Goal: Information Seeking & Learning: Learn about a topic

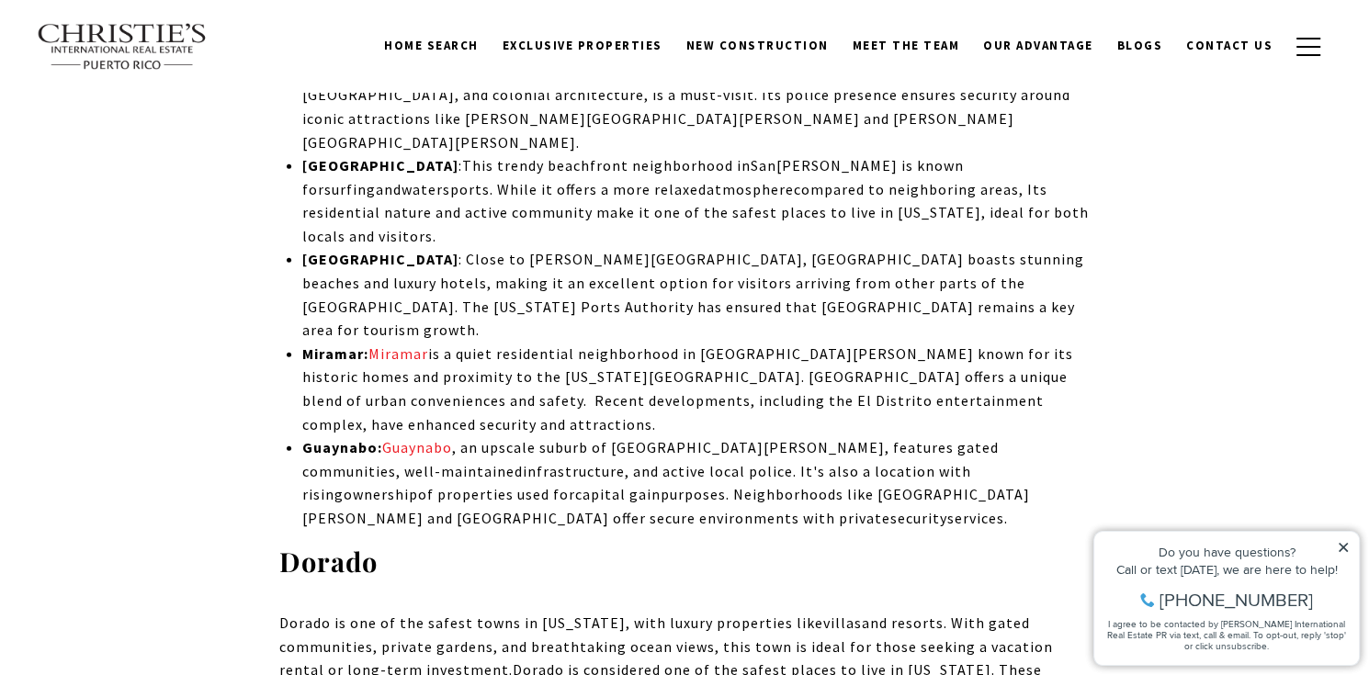
scroll to position [4042, 0]
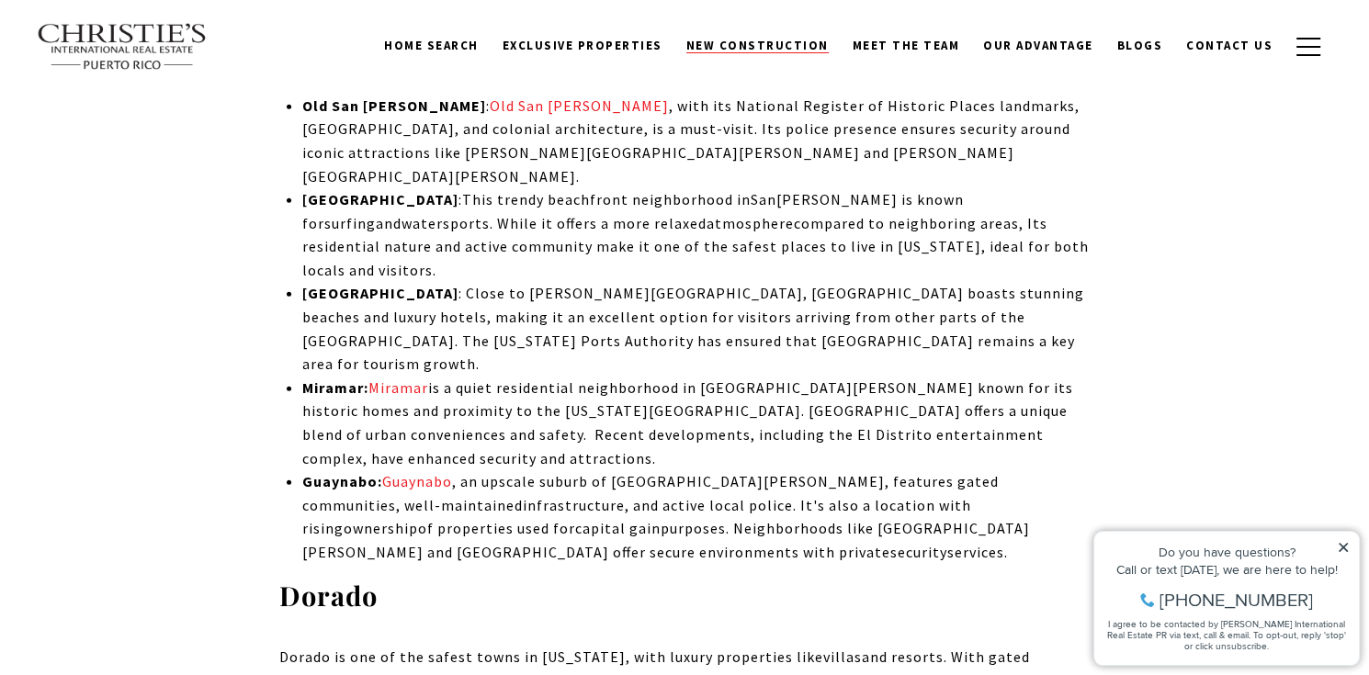
click at [795, 39] on span "New Construction" at bounding box center [757, 46] width 142 height 16
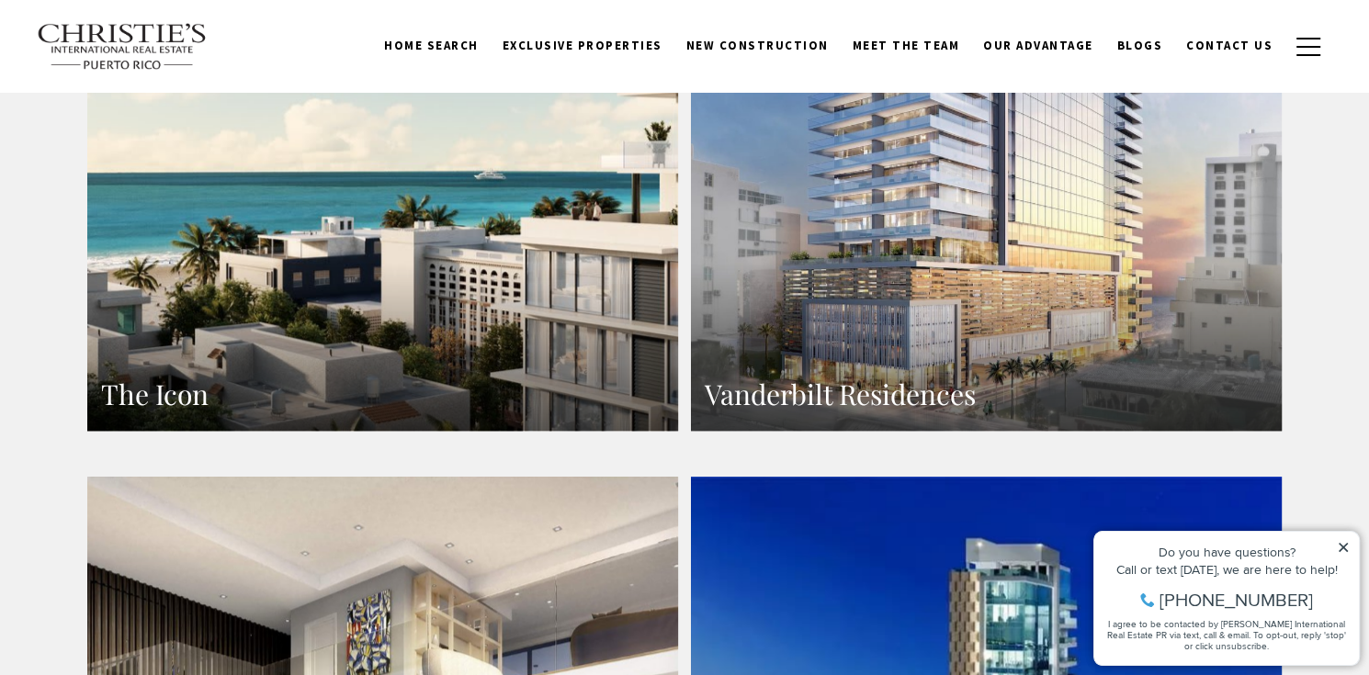
scroll to position [1378, 0]
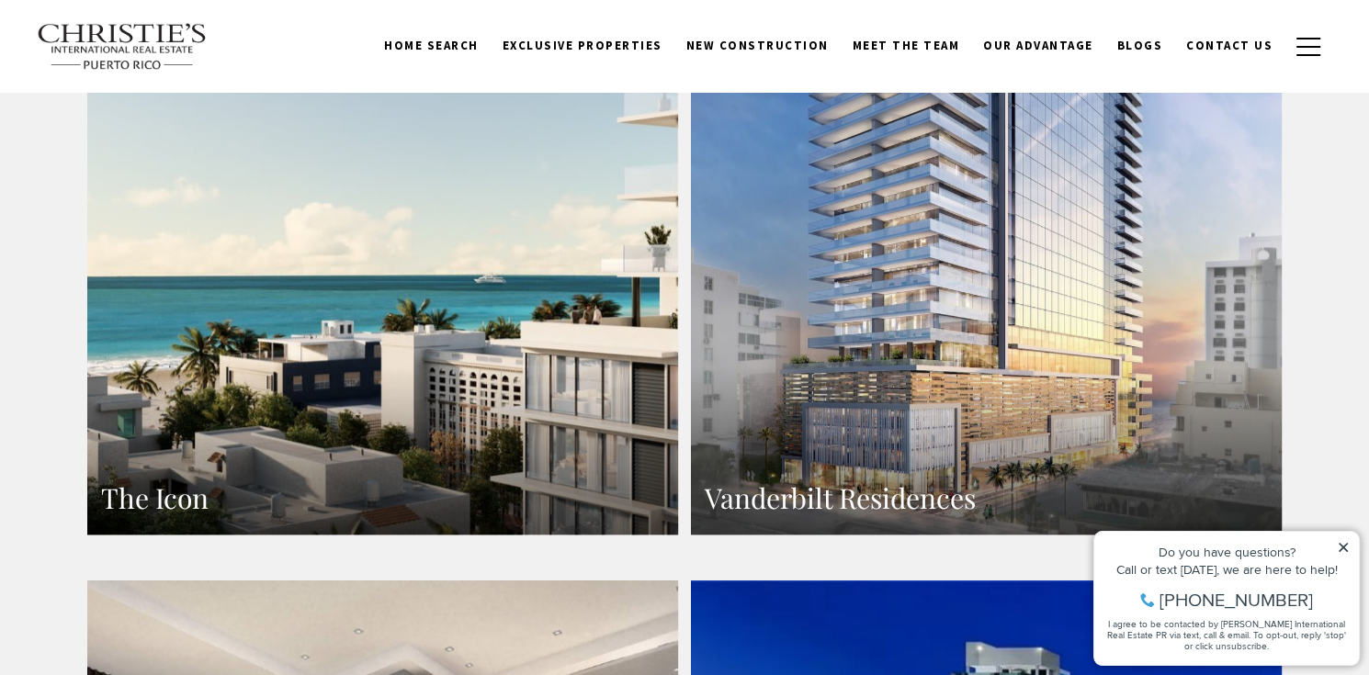
click at [466, 265] on link "The Icon" at bounding box center [382, 173] width 591 height 721
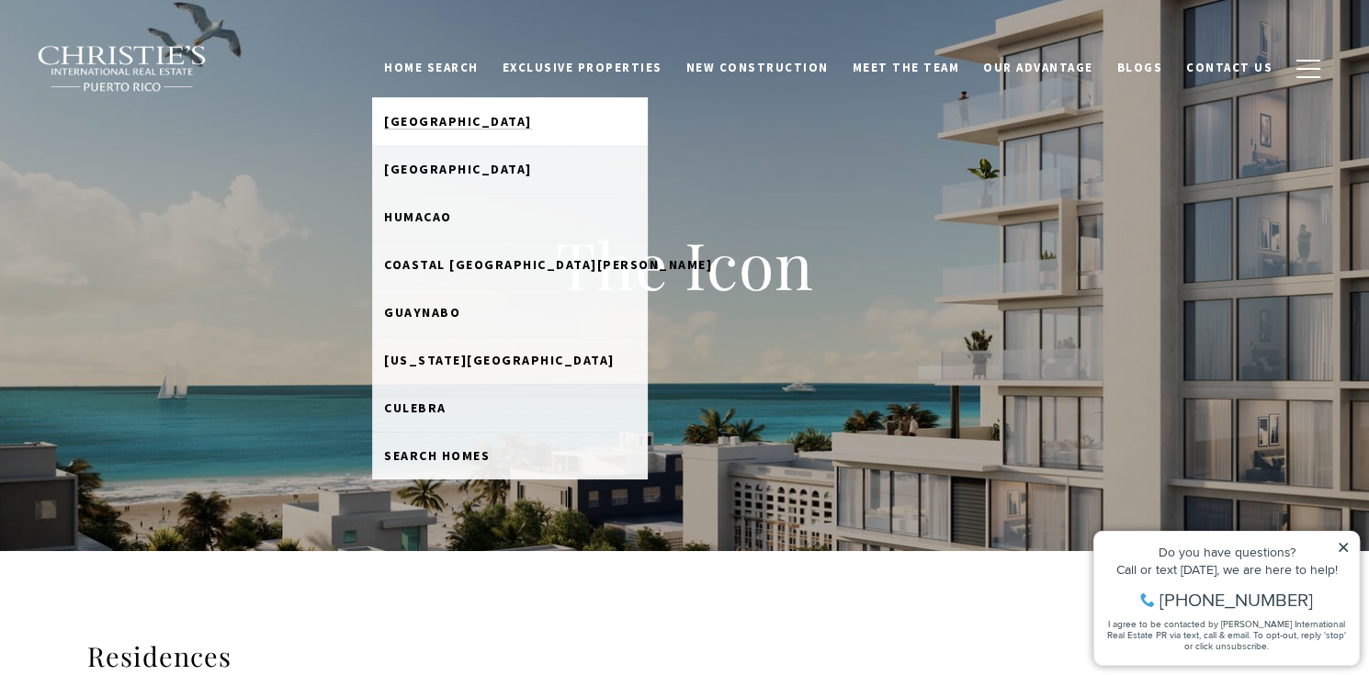
click at [503, 125] on span "[GEOGRAPHIC_DATA]" at bounding box center [458, 121] width 148 height 17
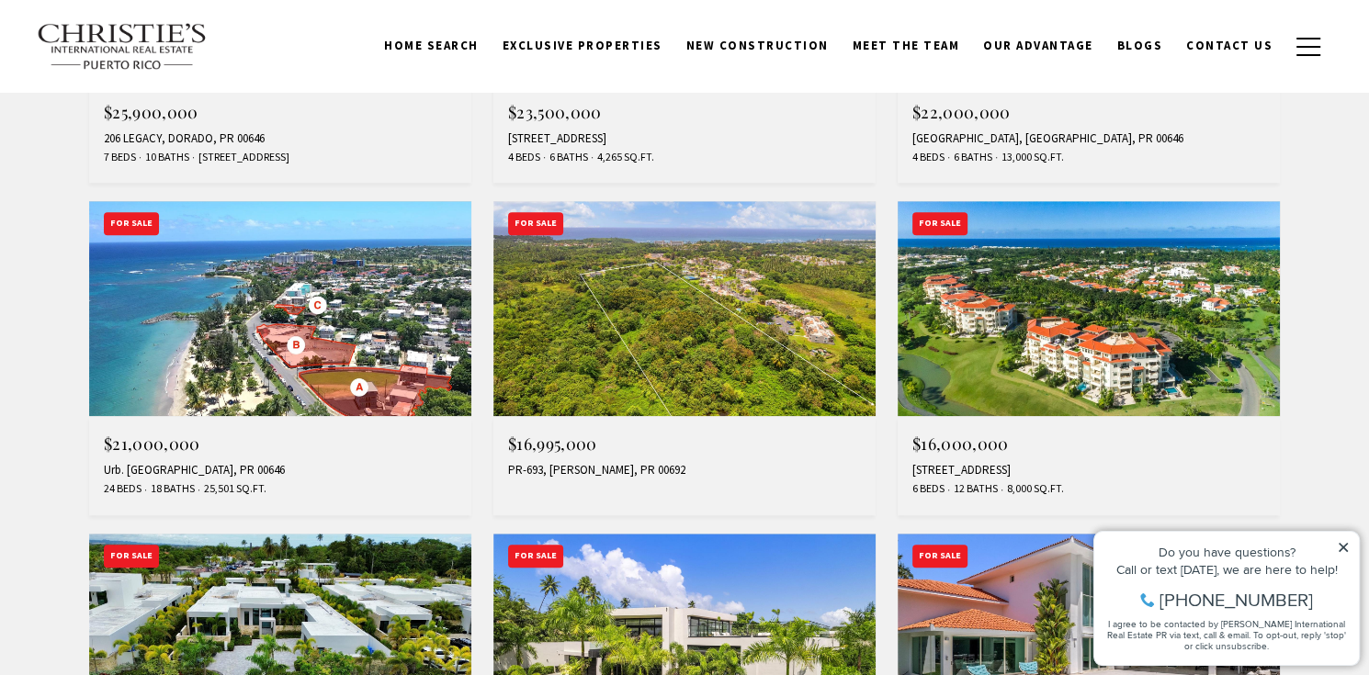
scroll to position [919, 0]
